Goal: Task Accomplishment & Management: Complete application form

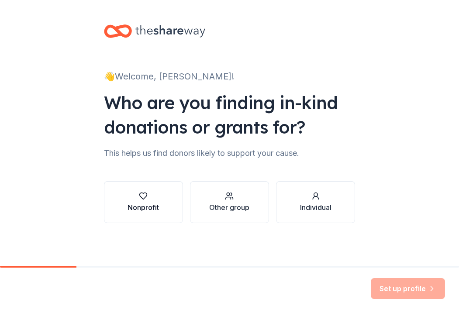
click at [170, 202] on button "Nonprofit" at bounding box center [143, 202] width 79 height 42
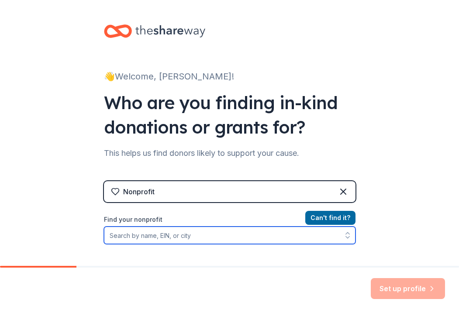
click at [189, 227] on input "Find your nonprofit" at bounding box center [229, 234] width 251 height 17
paste input "[US_EMPLOYER_IDENTIFICATION_NUMBER]"
type input "[US_EMPLOYER_IDENTIFICATION_NUMBER]"
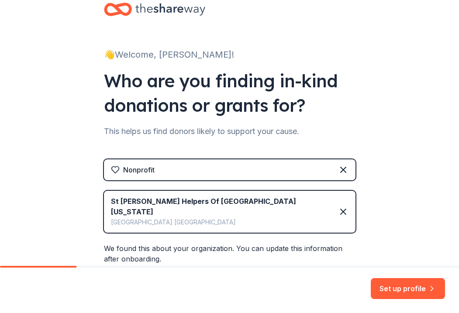
click at [268, 247] on div "We found this about your organization. You can update this information after on…" at bounding box center [229, 288] width 251 height 90
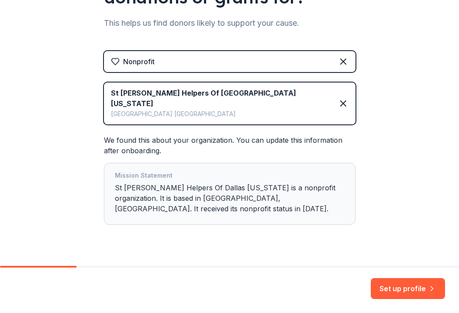
scroll to position [127, 0]
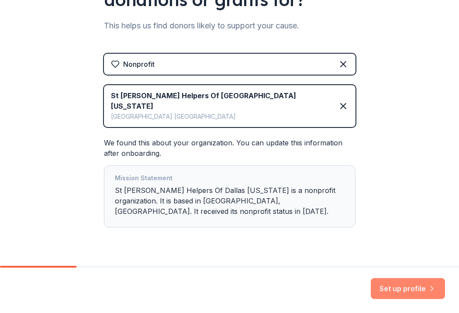
click at [397, 294] on button "Set up profile" at bounding box center [407, 288] width 74 height 21
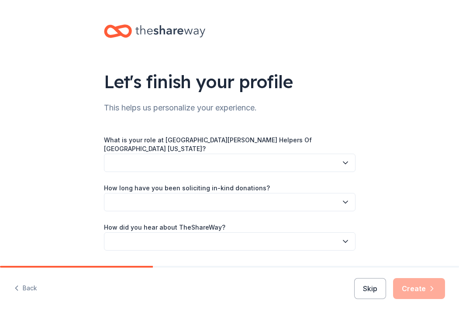
click at [279, 157] on button "button" at bounding box center [229, 163] width 251 height 18
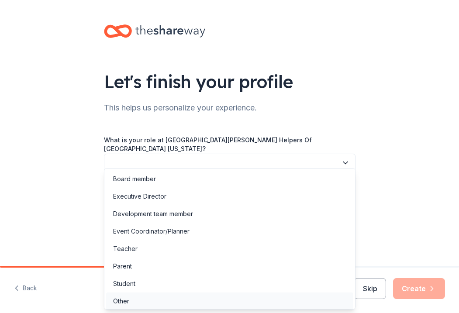
click at [274, 300] on div "Other" at bounding box center [229, 300] width 247 height 17
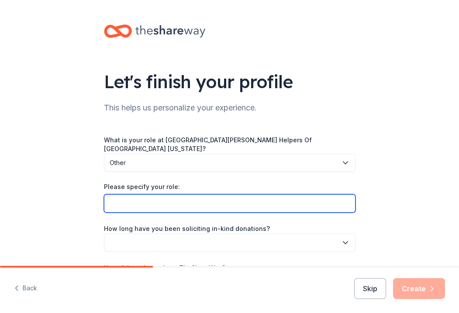
click at [279, 199] on input "Please specify your role:" at bounding box center [229, 203] width 251 height 18
type input "C"
type input "Auction Chair"
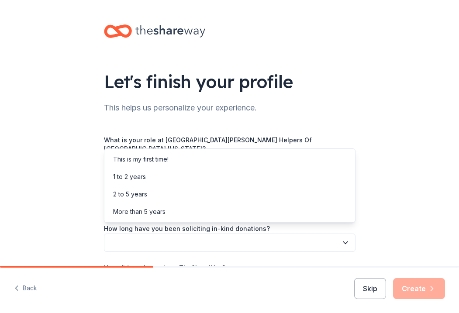
click at [290, 234] on button "button" at bounding box center [229, 242] width 251 height 18
click at [273, 192] on div "2 to 5 years" at bounding box center [229, 193] width 247 height 17
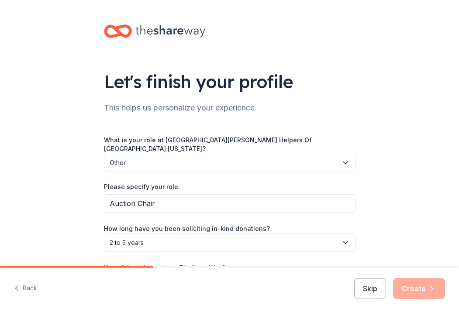
click at [388, 210] on div "Let's finish your profile This helps us personalize your experience. What is yo…" at bounding box center [229, 166] width 459 height 333
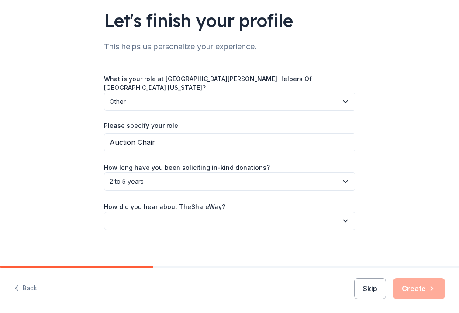
scroll to position [60, 0]
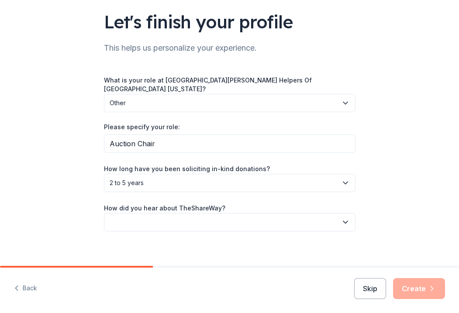
click at [337, 213] on button "button" at bounding box center [229, 222] width 251 height 18
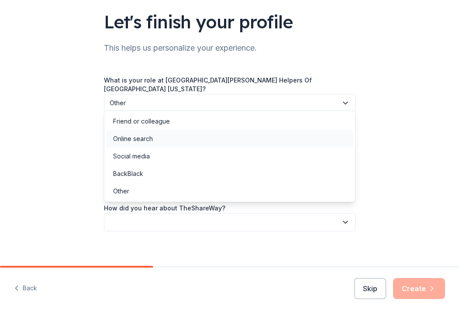
click at [307, 140] on div "Online search" at bounding box center [229, 138] width 247 height 17
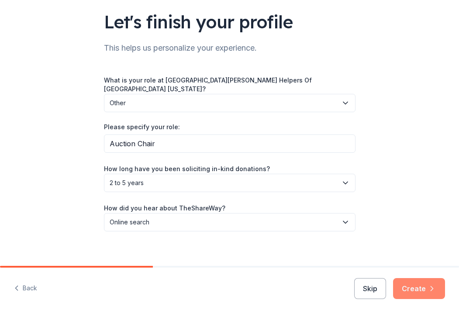
click at [430, 284] on icon "button" at bounding box center [431, 288] width 9 height 9
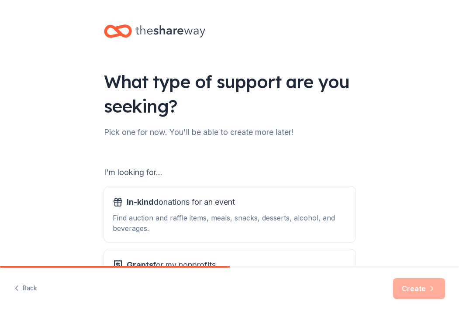
click at [402, 183] on div "What type of support are you seeking? Pick one for now. You'll be able to creat…" at bounding box center [229, 176] width 459 height 352
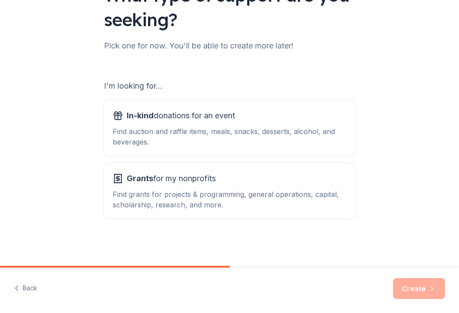
scroll to position [86, 0]
click at [327, 135] on div "Find auction and raffle items, meals, snacks, desserts, alcohol, and beverages." at bounding box center [230, 136] width 234 height 21
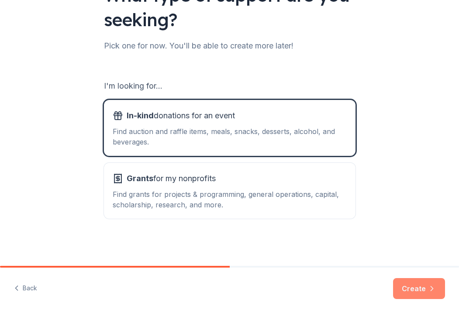
click at [415, 286] on button "Create" at bounding box center [419, 288] width 52 height 21
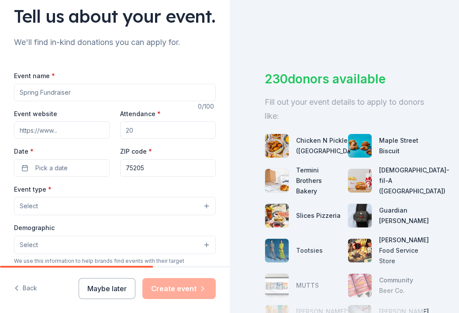
scroll to position [88, 0]
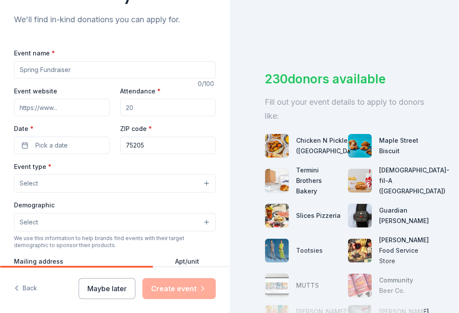
click at [42, 65] on input "Event name *" at bounding box center [115, 69] width 202 height 17
type input "40th Anniversary Benefit Dinner"
click at [102, 103] on input "Event website" at bounding box center [62, 107] width 96 height 17
paste input "https://stjosephshelpers.org"
type input "https://stjosephshelpers.org"
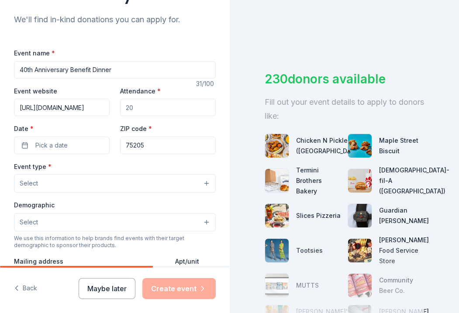
click at [145, 107] on input "Attendance *" at bounding box center [168, 107] width 96 height 17
type input "1600"
click at [94, 141] on button "Pick a date" at bounding box center [62, 145] width 96 height 17
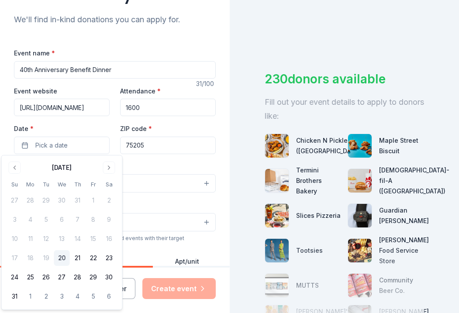
click at [72, 168] on div "August 2025" at bounding box center [62, 167] width 20 height 10
click at [58, 168] on div "August 2025" at bounding box center [62, 167] width 20 height 10
click at [110, 171] on button "Go to next month" at bounding box center [109, 167] width 12 height 12
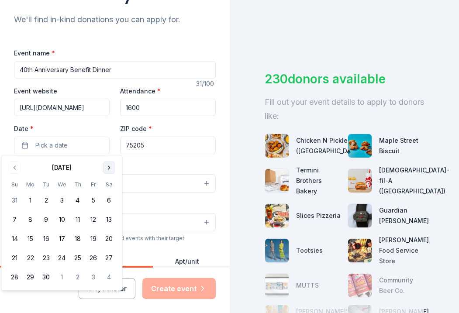
click at [110, 171] on button "Go to next month" at bounding box center [109, 167] width 12 height 12
click at [107, 172] on button "Go to next month" at bounding box center [109, 167] width 12 height 12
click at [111, 220] on button "8" at bounding box center [109, 220] width 16 height 16
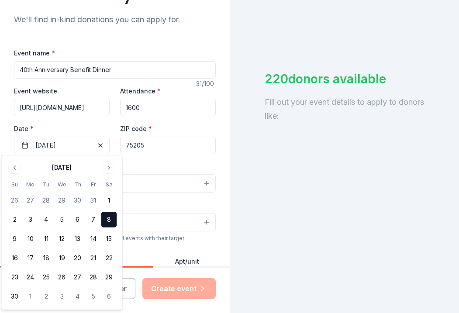
click at [156, 174] on button "Select" at bounding box center [115, 183] width 202 height 18
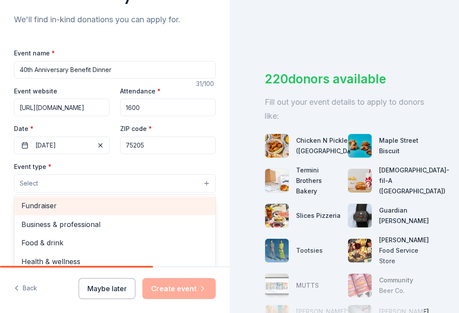
click at [159, 203] on span "Fundraiser" at bounding box center [114, 205] width 187 height 11
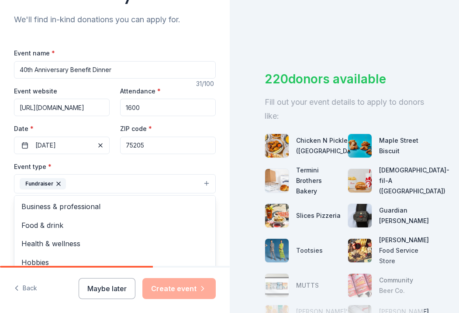
click at [221, 202] on div "Tell us about your event. We'll find in-kind donations you can apply for. Event…" at bounding box center [114, 203] width 229 height 582
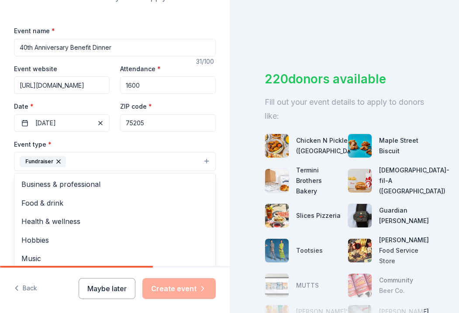
scroll to position [120, 0]
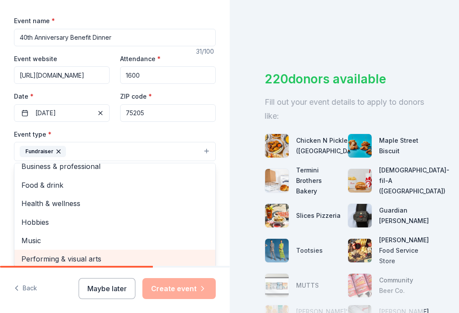
click at [222, 169] on div "Tell us about your event. We'll find in-kind donations you can apply for. Event…" at bounding box center [114, 171] width 229 height 582
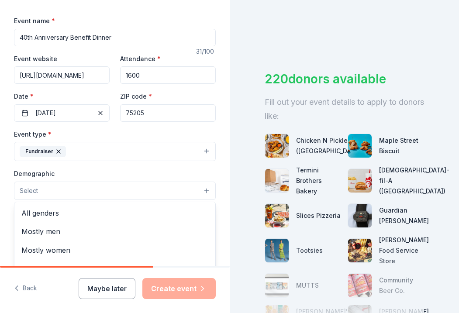
click at [137, 190] on button "Select" at bounding box center [115, 190] width 202 height 18
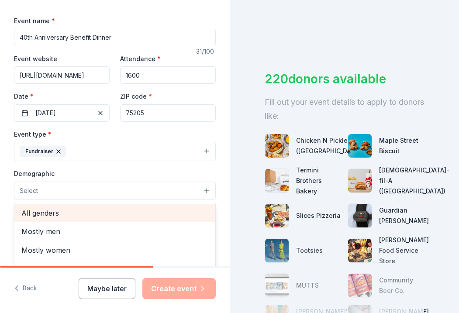
click at [144, 209] on span "All genders" at bounding box center [114, 212] width 187 height 11
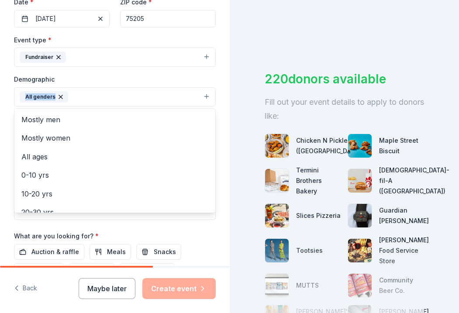
drag, startPoint x: 226, startPoint y: 170, endPoint x: 218, endPoint y: 277, distance: 107.2
click at [218, 277] on div "Tell us about your event. We'll find in-kind donations you can apply for. Event…" at bounding box center [114, 156] width 229 height 313
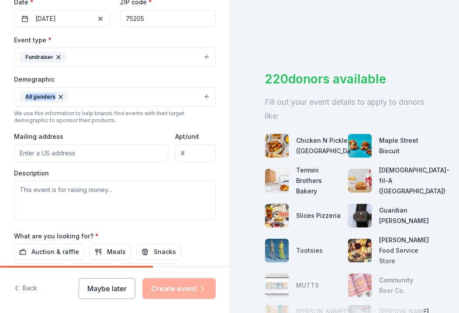
scroll to position [250, 0]
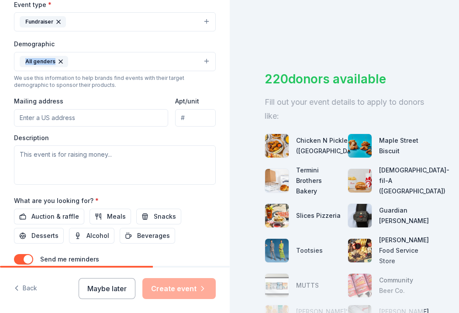
click at [113, 62] on button "All genders" at bounding box center [115, 61] width 202 height 19
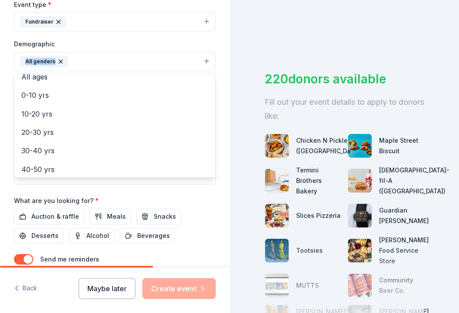
scroll to position [63, 0]
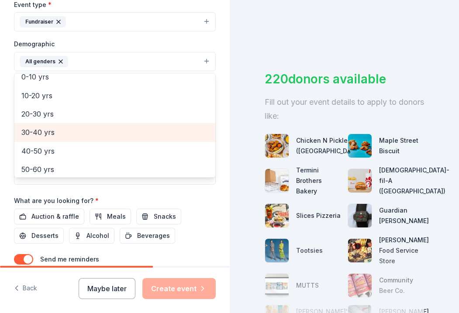
click at [77, 133] on span "30-40 yrs" at bounding box center [114, 132] width 187 height 11
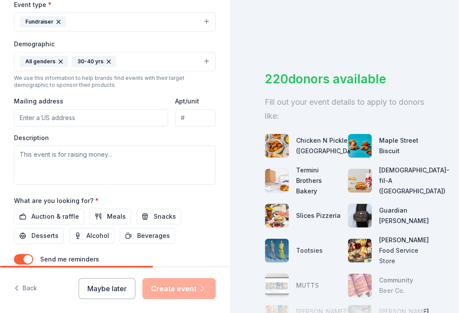
click at [126, 55] on button "All genders 30-40 yrs" at bounding box center [115, 61] width 202 height 19
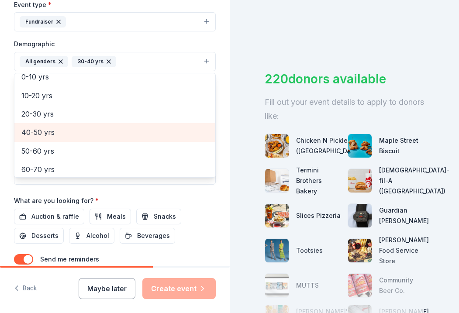
click at [61, 136] on div "40-50 yrs" at bounding box center [114, 132] width 201 height 18
click at [80, 138] on div "50-60 yrs" at bounding box center [114, 132] width 201 height 18
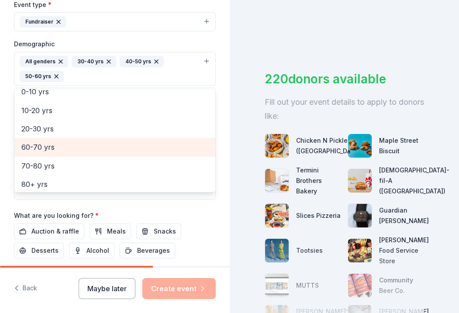
click at [80, 138] on div "60-70 yrs" at bounding box center [114, 147] width 201 height 18
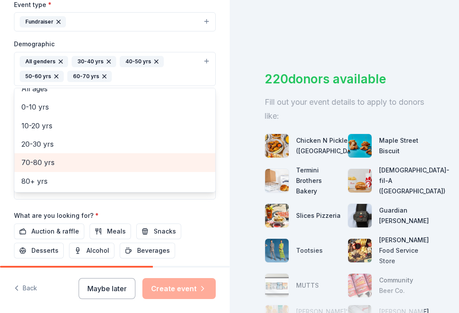
scroll to position [46, 0]
click at [82, 158] on span "70-80 yrs" at bounding box center [114, 163] width 187 height 11
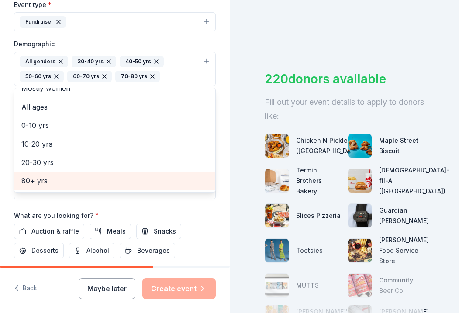
scroll to position [28, 0]
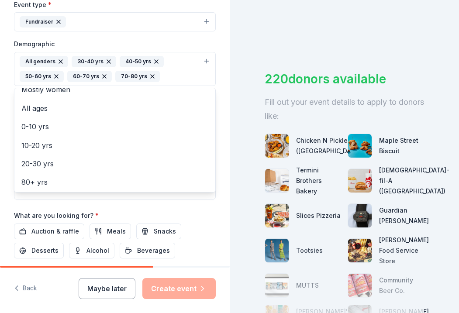
click at [223, 130] on div "Tell us about your event. We'll find in-kind donations you can apply for. Event…" at bounding box center [114, 48] width 229 height 597
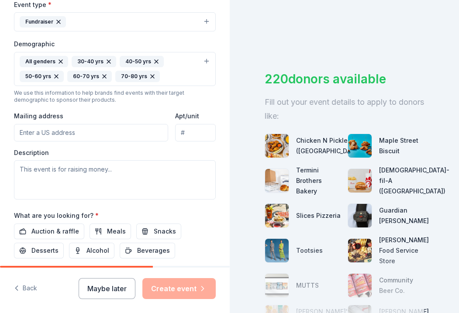
paste input "4313 N. Central Expressway Dallas, TX 75205"
type input "4313 North Central Expressway, Dallas, TX, 75205"
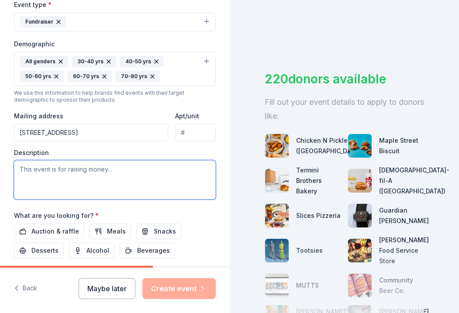
click at [142, 169] on textarea at bounding box center [115, 179] width 202 height 39
paste textarea "For 40 years, St. Joseph’s Helpers of Dallas has been a beacon of hope for wome…"
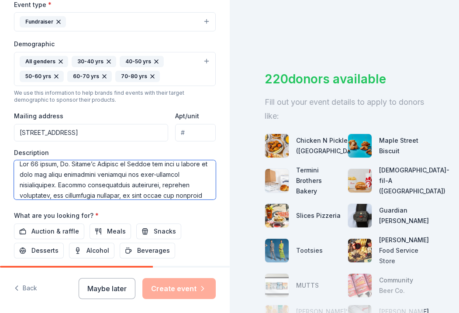
scroll to position [30, 0]
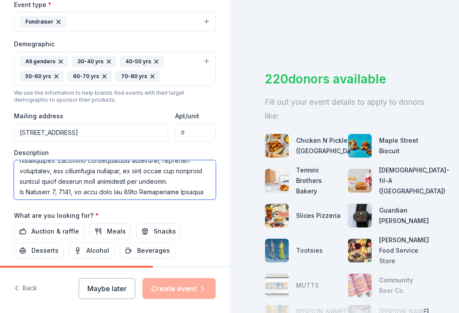
click at [19, 190] on textarea at bounding box center [115, 179] width 202 height 39
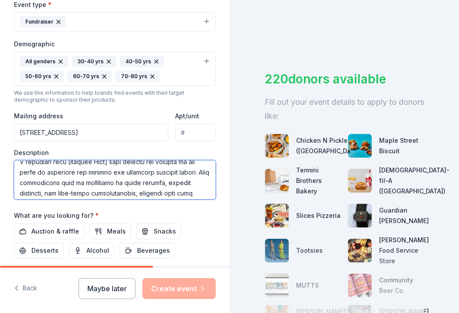
scroll to position [151, 0]
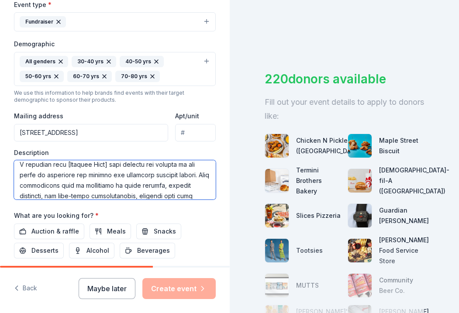
drag, startPoint x: 20, startPoint y: 168, endPoint x: 216, endPoint y: 168, distance: 195.5
click at [216, 169] on div "Tell us about your event. We'll find in-kind donations you can apply for. Event…" at bounding box center [114, 48] width 229 height 597
click at [209, 172] on textarea at bounding box center [115, 179] width 202 height 39
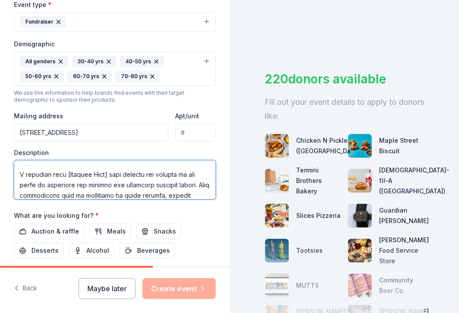
scroll to position [137, 0]
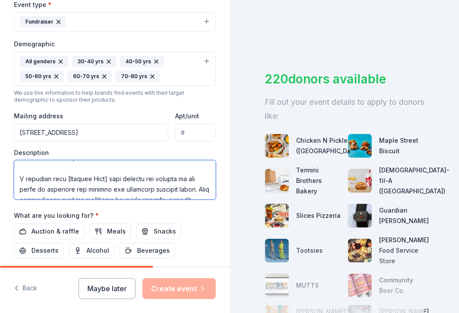
drag, startPoint x: 209, startPoint y: 172, endPoint x: 19, endPoint y: 175, distance: 189.8
click at [19, 175] on textarea at bounding box center [115, 179] width 202 height 39
type textarea "For 40 years, St. [PERSON_NAME]’s Helpers of Dallas has been a beacon of hope f…"
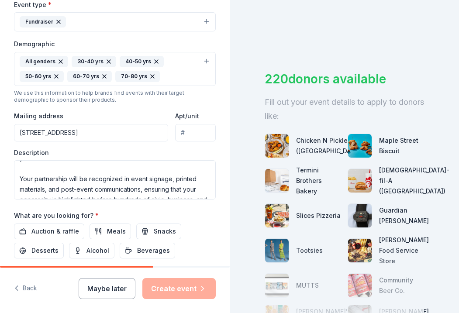
click at [169, 205] on div "Event name * 40th Anniversary Benefit Dinner 31 /100 Event website https://stjo…" at bounding box center [115, 96] width 202 height 420
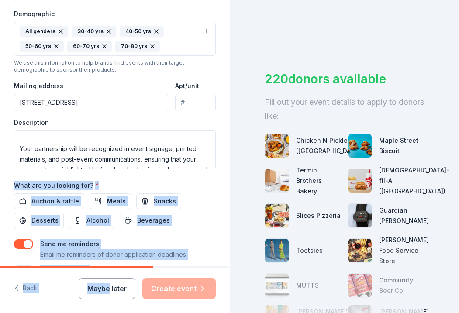
drag, startPoint x: 169, startPoint y: 205, endPoint x: 154, endPoint y: 270, distance: 67.2
click at [154, 270] on div "Tell us about your event. We'll find in-kind donations you can apply for. Event…" at bounding box center [114, 156] width 229 height 313
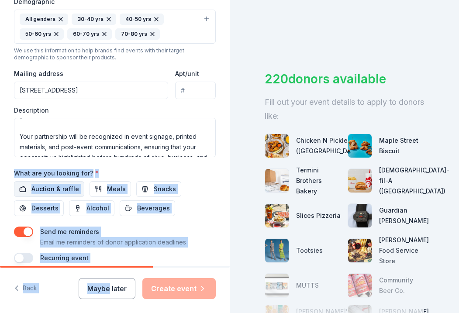
click at [64, 184] on span "Auction & raffle" at bounding box center [55, 189] width 48 height 10
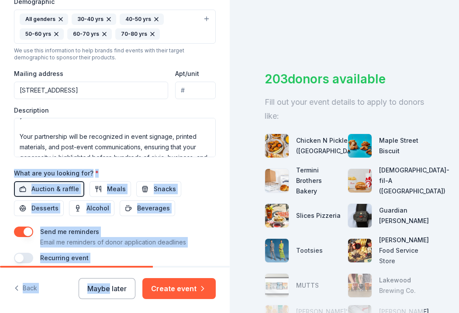
click at [229, 163] on div "203 donors available Fill out your event details to apply to donors like: Chick…" at bounding box center [343, 156] width 229 height 313
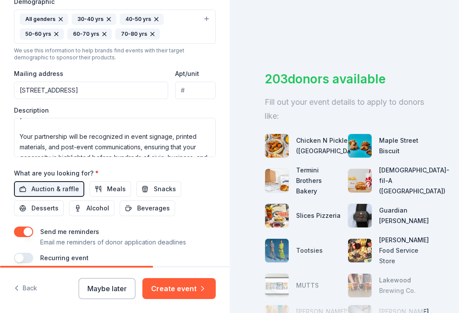
click at [180, 161] on div "Event name * 40th Anniversary Benefit Dinner 31 /100 Event website https://stjo…" at bounding box center [115, 53] width 202 height 420
click at [123, 182] on button "Meals" at bounding box center [109, 189] width 41 height 16
click at [110, 202] on button "Alcohol" at bounding box center [91, 208] width 45 height 16
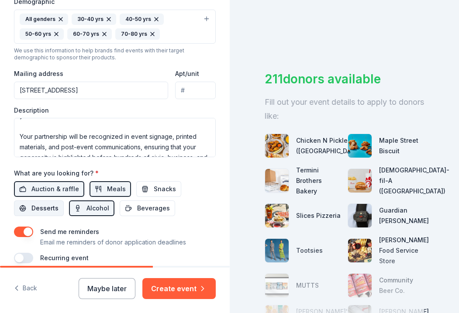
click at [46, 211] on span "Desserts" at bounding box center [44, 208] width 27 height 10
click at [147, 205] on span "Beverages" at bounding box center [153, 208] width 33 height 10
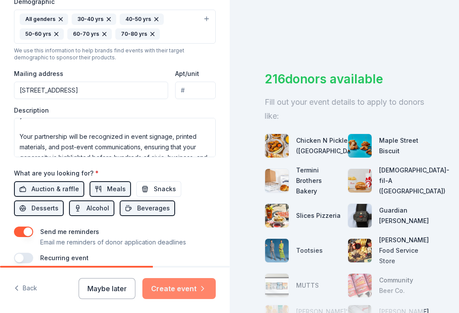
click at [191, 289] on button "Create event" at bounding box center [178, 288] width 73 height 21
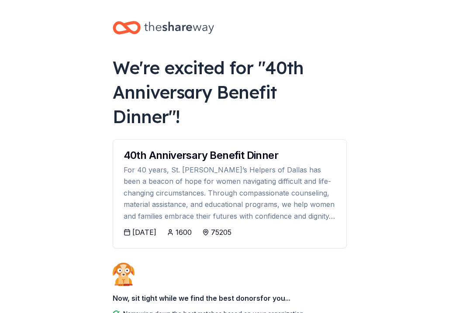
click at [185, 245] on div "We're excited for " 40th Anniversary Benefit Dinner "! 40th Anniversary Benefit…" at bounding box center [230, 202] width 262 height 404
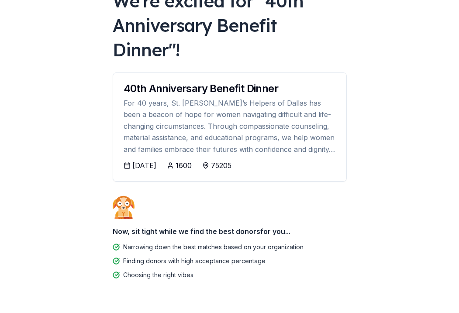
scroll to position [66, 0]
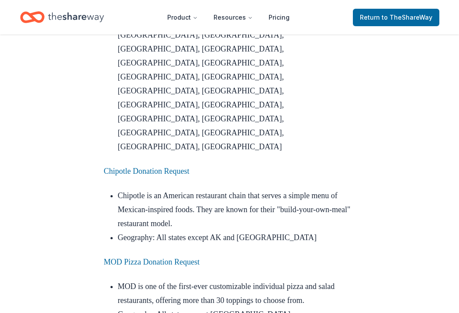
scroll to position [3059, 0]
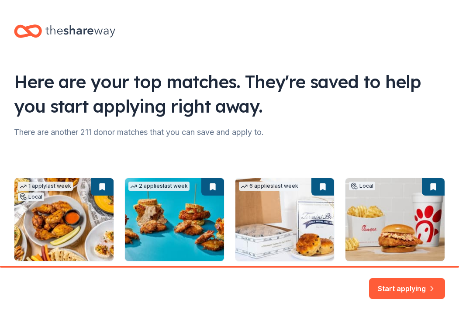
click at [322, 113] on div "Here are your top matches. They're saved to help you start applying right away." at bounding box center [229, 93] width 431 height 49
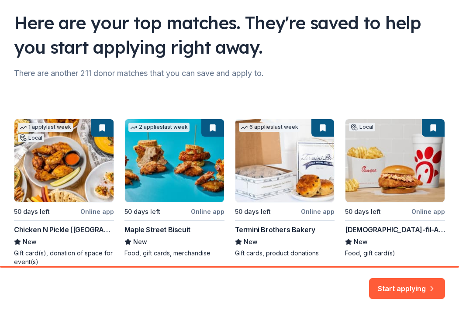
scroll to position [70, 0]
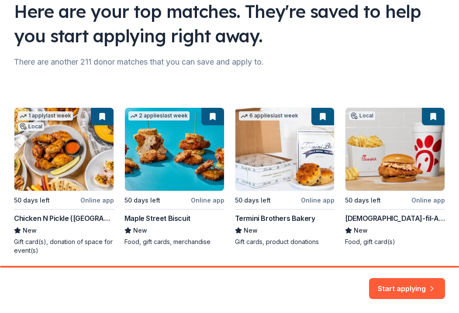
click at [66, 163] on div "1 apply last week Local 50 days left Online app Chicken N Pickle (Grand Prairie…" at bounding box center [229, 257] width 431 height 300
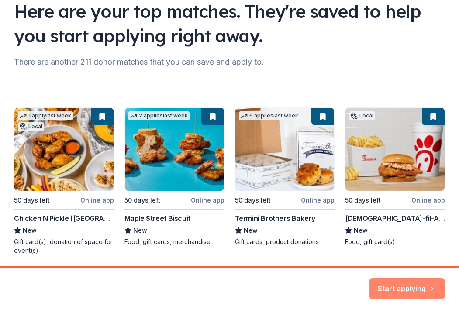
click at [408, 283] on button "Start applying" at bounding box center [407, 283] width 76 height 21
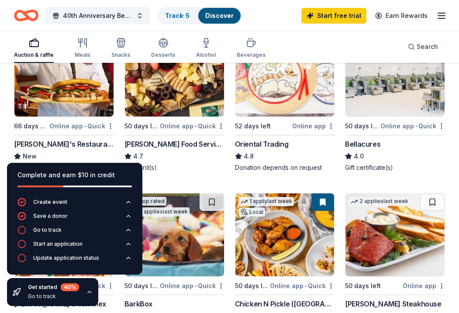
scroll to position [128, 0]
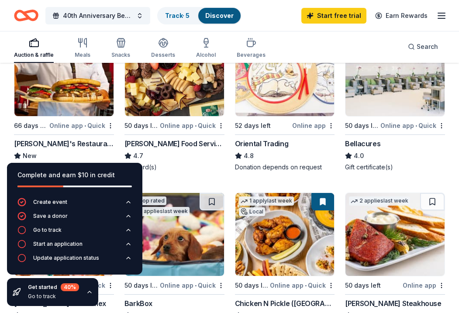
click at [89, 292] on icon "button" at bounding box center [89, 291] width 7 height 7
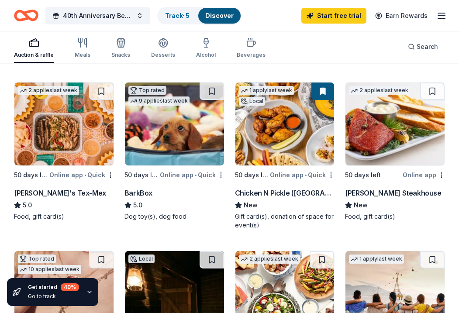
scroll to position [237, 0]
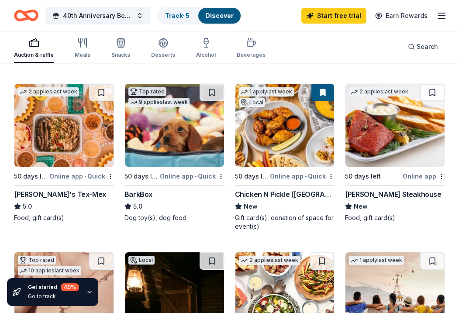
click at [392, 188] on div "2 applies last week 50 days left Online app Perry's Steakhouse New Food, gift c…" at bounding box center [395, 152] width 100 height 139
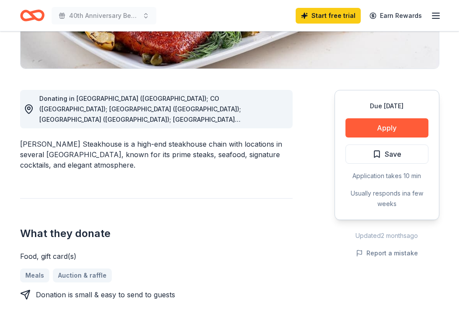
scroll to position [203, 0]
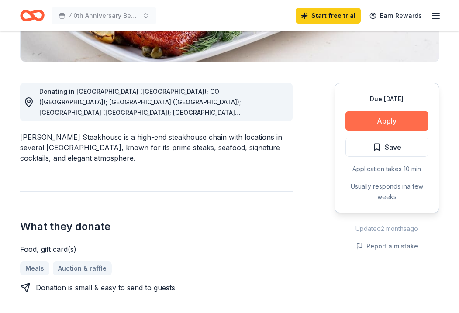
click at [388, 117] on button "Apply" at bounding box center [386, 120] width 83 height 19
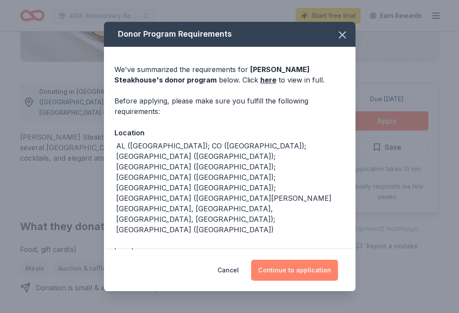
click at [307, 276] on button "Continue to application" at bounding box center [294, 270] width 87 height 21
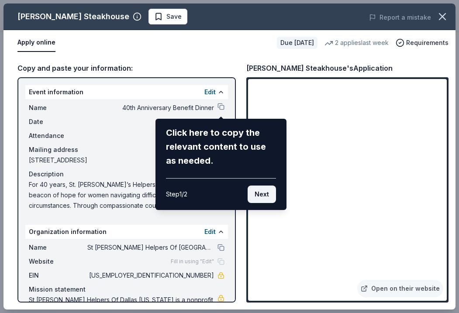
click at [261, 196] on button "Next" at bounding box center [261, 193] width 28 height 17
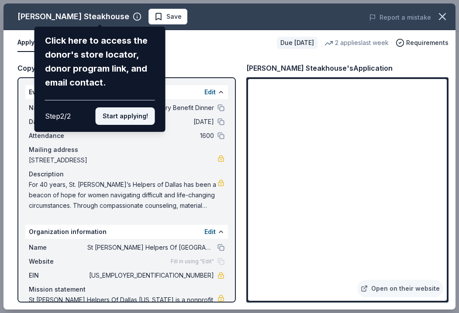
click at [127, 107] on button "Start applying!" at bounding box center [125, 115] width 59 height 17
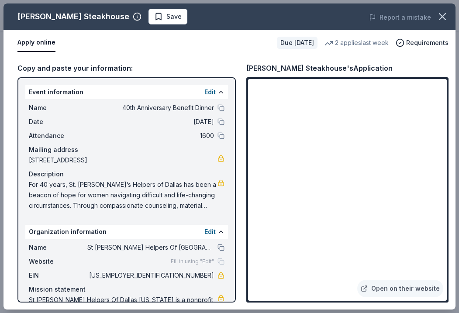
drag, startPoint x: 168, startPoint y: 197, endPoint x: 177, endPoint y: 226, distance: 30.4
click at [177, 226] on div "Event information Edit Name 40th Anniversary Benefit Dinner Date [DATE] Attenda…" at bounding box center [126, 189] width 218 height 225
click at [237, 80] on div "Copy and paste your information: Event information Edit Name 40th Anniversary B…" at bounding box center [229, 182] width 452 height 254
